Goal: Download file/media

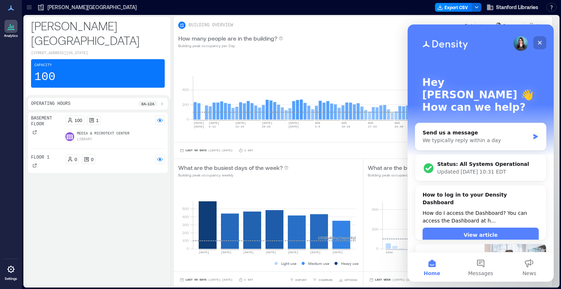
click at [540, 43] on icon "Close" at bounding box center [540, 43] width 6 height 6
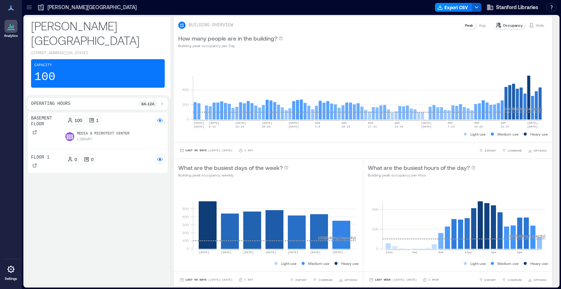
click at [475, 8] on icon "button" at bounding box center [477, 7] width 6 height 6
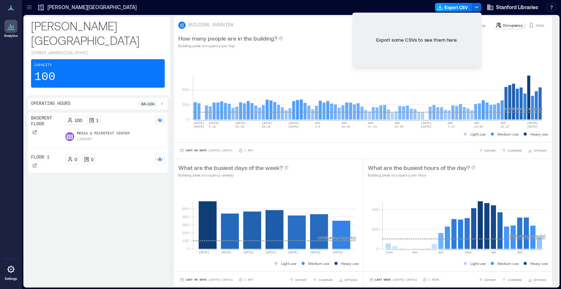
click at [458, 7] on button "Export CSV" at bounding box center [453, 7] width 37 height 9
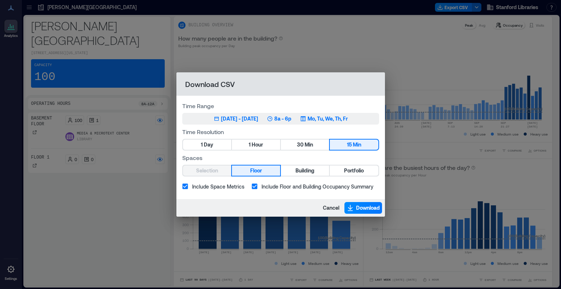
click at [238, 120] on div "[DATE] - [DATE]" at bounding box center [239, 118] width 37 height 7
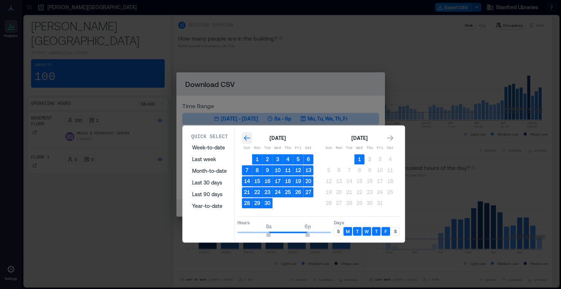
click at [245, 138] on icon "Go to previous month" at bounding box center [246, 137] width 7 height 7
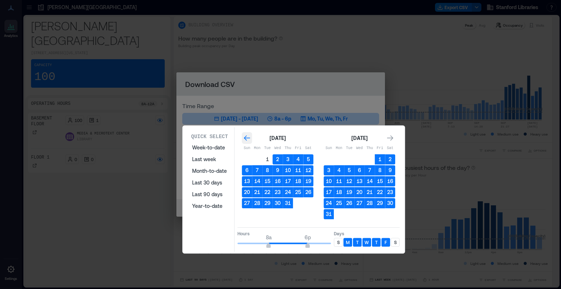
click at [245, 138] on icon "Go to previous month" at bounding box center [247, 137] width 6 height 5
click at [245, 138] on icon "Go to previous month" at bounding box center [246, 137] width 7 height 7
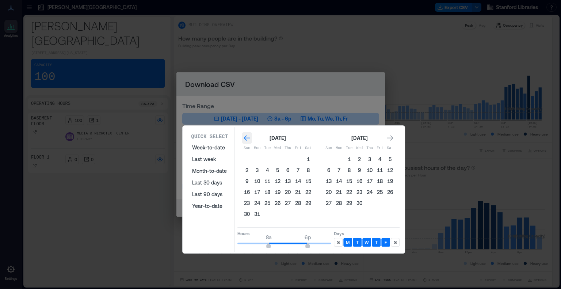
click at [245, 139] on icon "Go to previous month" at bounding box center [246, 137] width 7 height 7
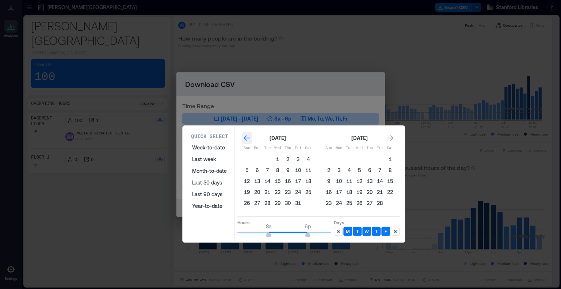
click at [245, 139] on icon "Go to previous month" at bounding box center [246, 137] width 7 height 7
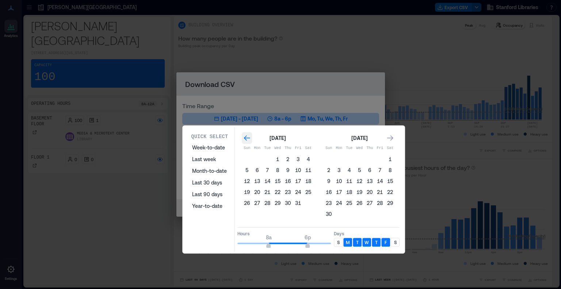
click at [245, 139] on icon "Go to previous month" at bounding box center [246, 137] width 7 height 7
click at [389, 136] on icon "Go to next month" at bounding box center [389, 137] width 7 height 7
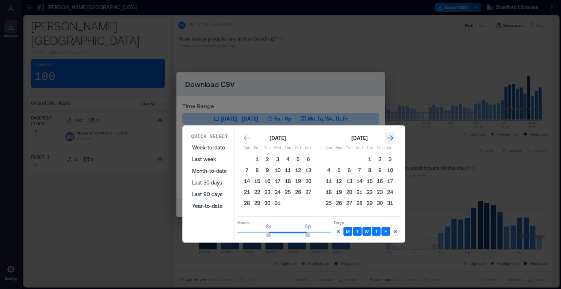
click at [389, 136] on icon "Go to next month" at bounding box center [389, 137] width 7 height 7
click at [246, 157] on button "1" at bounding box center [247, 159] width 10 height 10
click at [390, 136] on icon "Go to next month" at bounding box center [389, 137] width 7 height 7
click at [390, 136] on icon "Go to next month" at bounding box center [390, 137] width 6 height 5
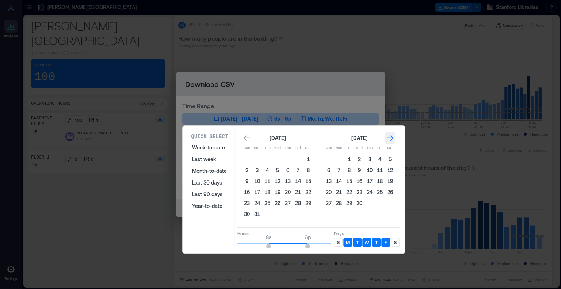
click at [390, 136] on icon "Go to next month" at bounding box center [390, 137] width 6 height 5
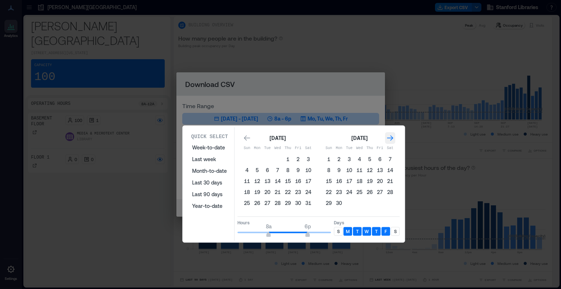
click at [390, 136] on icon "Go to next month" at bounding box center [390, 137] width 6 height 5
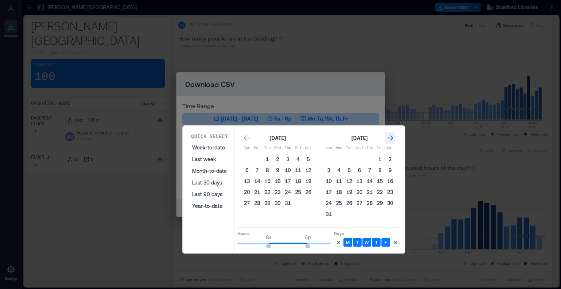
click at [390, 136] on icon "Go to next month" at bounding box center [390, 137] width 6 height 5
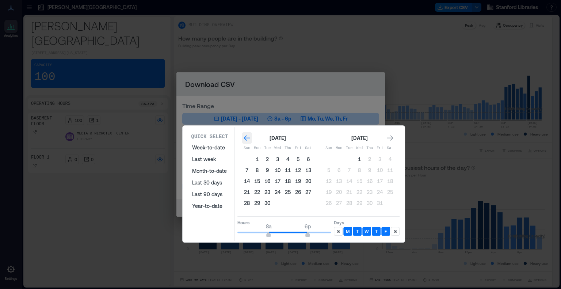
click at [243, 138] on icon "Go to previous month" at bounding box center [246, 137] width 7 height 7
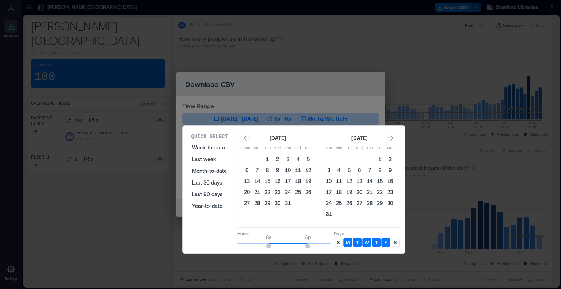
click at [329, 213] on button "31" at bounding box center [329, 214] width 10 height 10
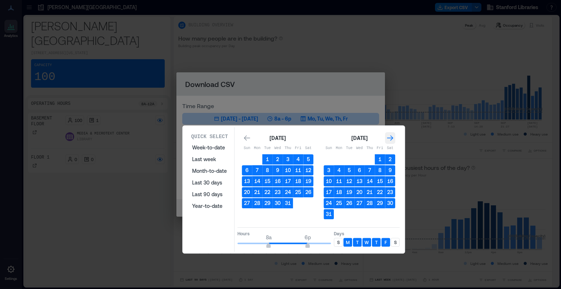
click at [390, 139] on icon "Go to next month" at bounding box center [389, 137] width 7 height 7
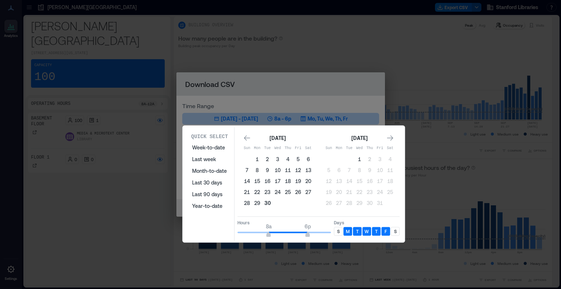
click at [269, 202] on button "30" at bounding box center [267, 203] width 10 height 10
click at [246, 138] on icon "Go to previous month" at bounding box center [247, 137] width 6 height 5
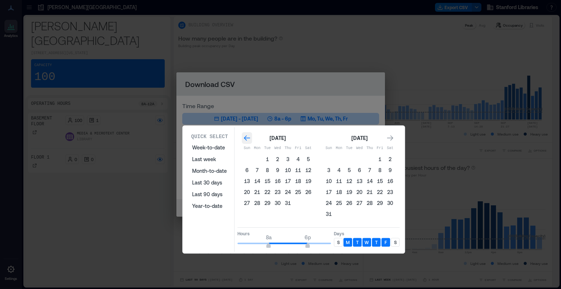
click at [246, 138] on icon "Go to previous month" at bounding box center [247, 137] width 6 height 5
click at [246, 138] on icon "Go to previous month" at bounding box center [246, 137] width 7 height 7
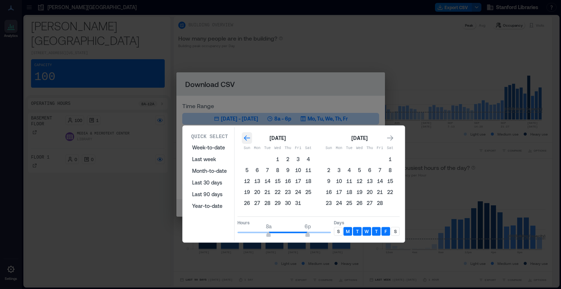
click at [246, 138] on icon "Go to previous month" at bounding box center [246, 137] width 7 height 7
click at [247, 138] on icon "Go to previous month" at bounding box center [246, 137] width 7 height 7
click at [246, 157] on button "1" at bounding box center [247, 159] width 10 height 10
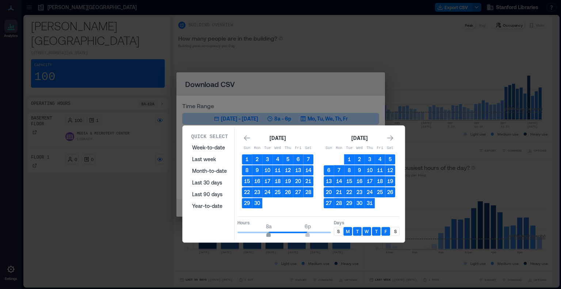
type input "*"
drag, startPoint x: 268, startPoint y: 232, endPoint x: 236, endPoint y: 230, distance: 32.5
click at [235, 234] on span "12a" at bounding box center [237, 235] width 4 height 3
type input "**"
drag, startPoint x: 307, startPoint y: 235, endPoint x: 340, endPoint y: 235, distance: 33.6
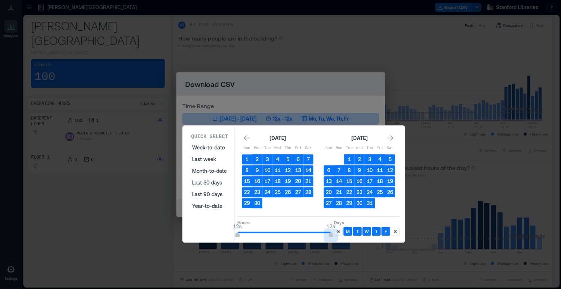
click at [340, 235] on div "Hours 12a 12a Days S M T W T F S" at bounding box center [318, 227] width 162 height 22
click at [338, 230] on p "S" at bounding box center [338, 231] width 3 height 6
click at [393, 229] on div "S" at bounding box center [395, 231] width 9 height 9
click at [213, 227] on div "Quick Select Week-to-date Last week Month-to-date Last 30 days Last 90 days Yea…" at bounding box center [209, 185] width 43 height 105
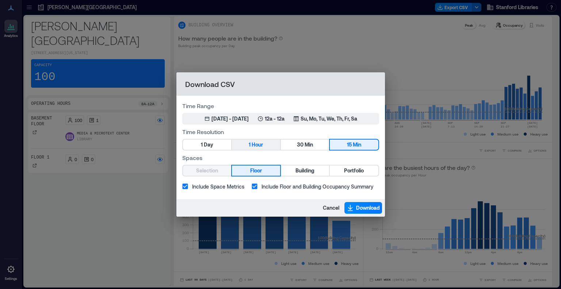
click at [268, 144] on button "1 Hour" at bounding box center [256, 144] width 48 height 10
click at [359, 208] on span "Download" at bounding box center [368, 207] width 24 height 7
